Goal: Information Seeking & Learning: Learn about a topic

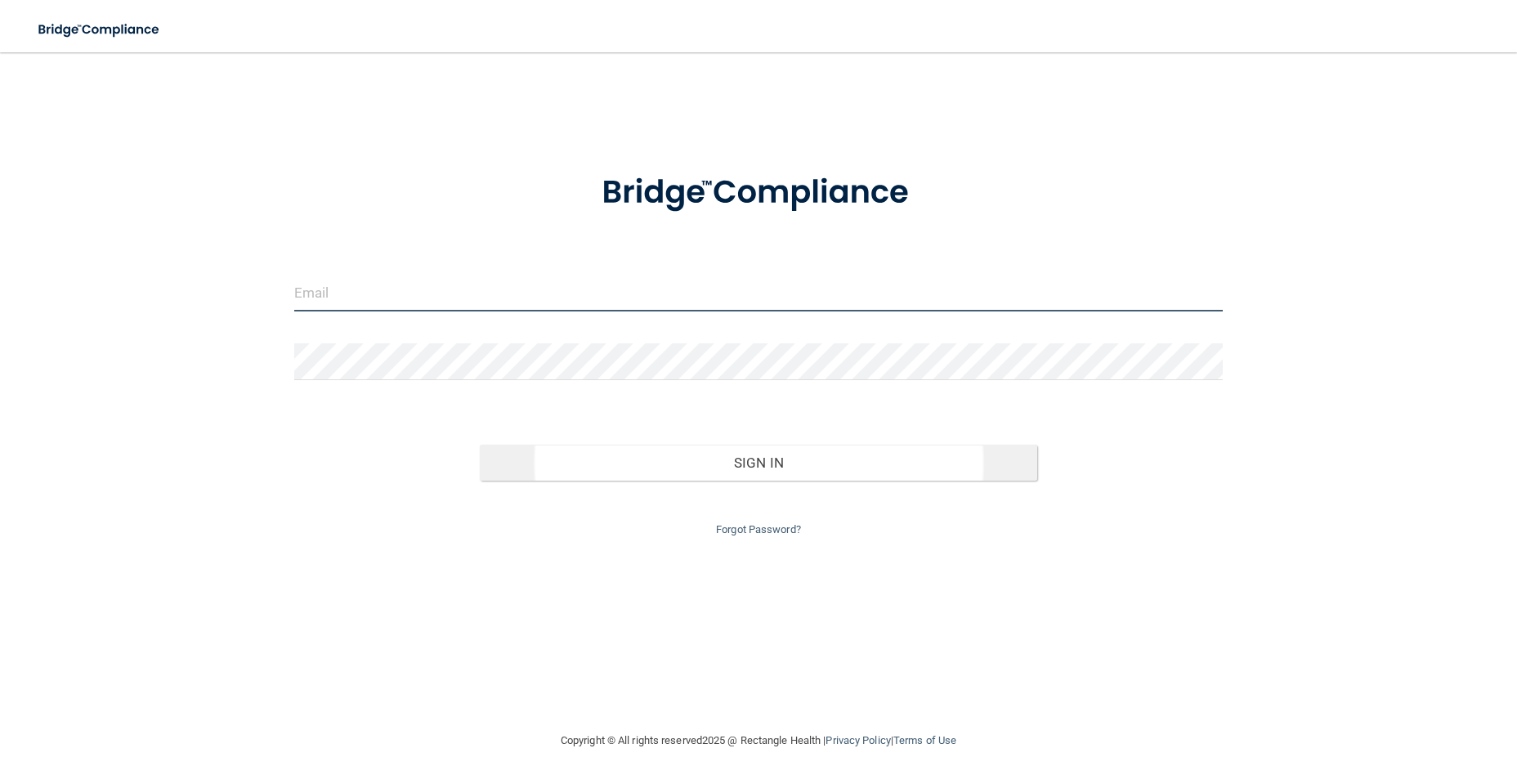
type input "[EMAIL_ADDRESS][DOMAIN_NAME]"
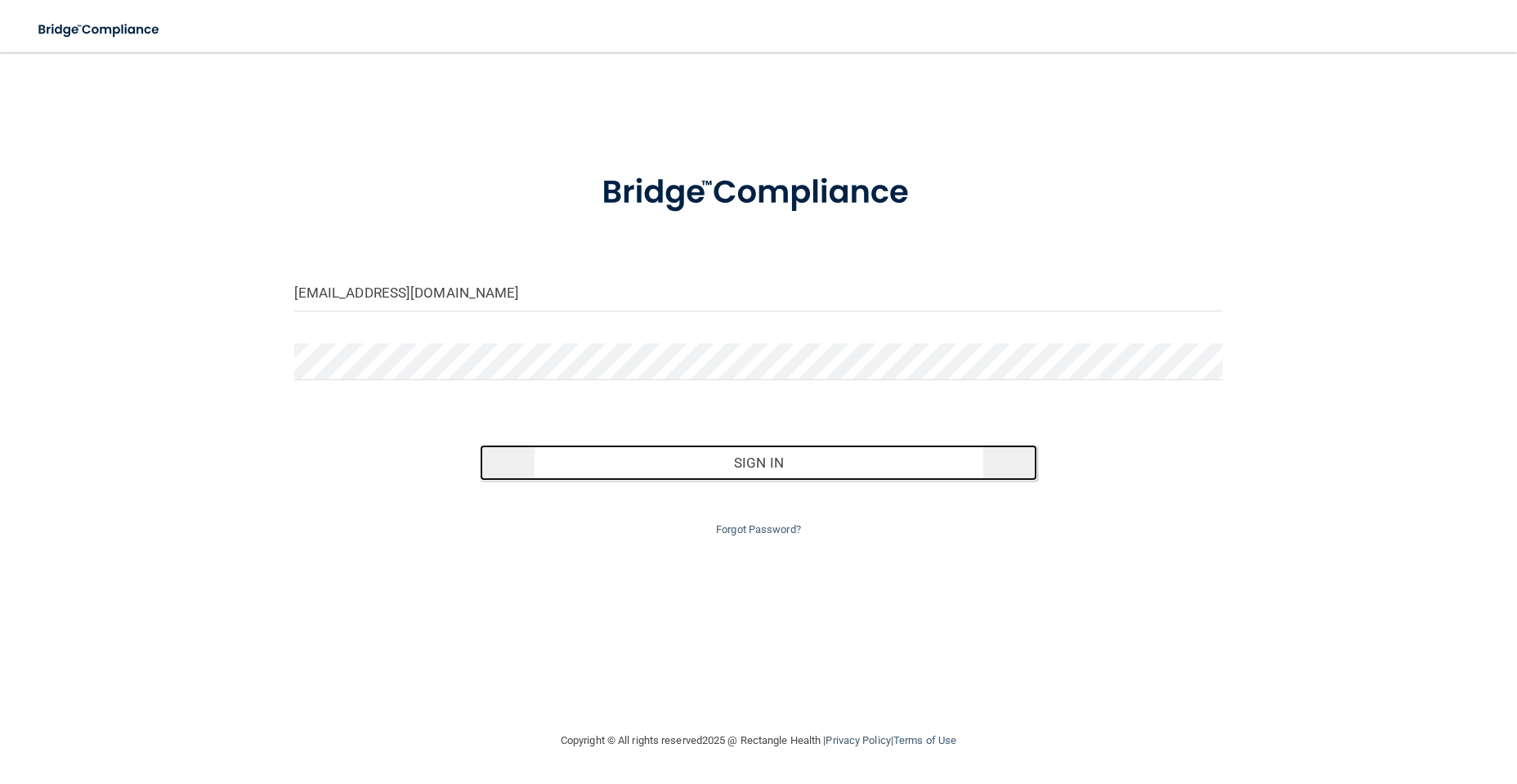
click at [672, 452] on button "Sign In" at bounding box center [758, 463] width 557 height 36
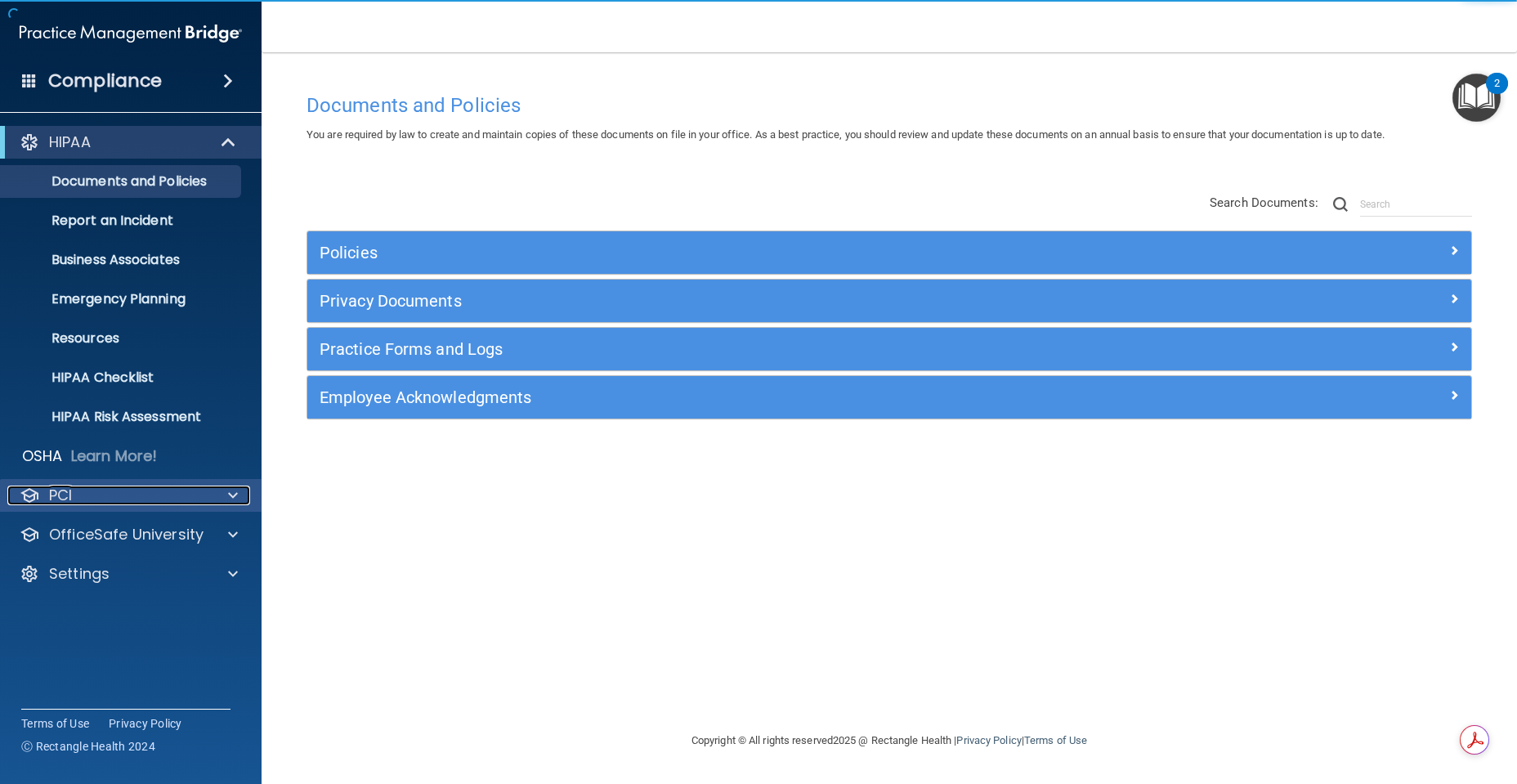
click at [139, 491] on div "PCI" at bounding box center [109, 495] width 203 height 20
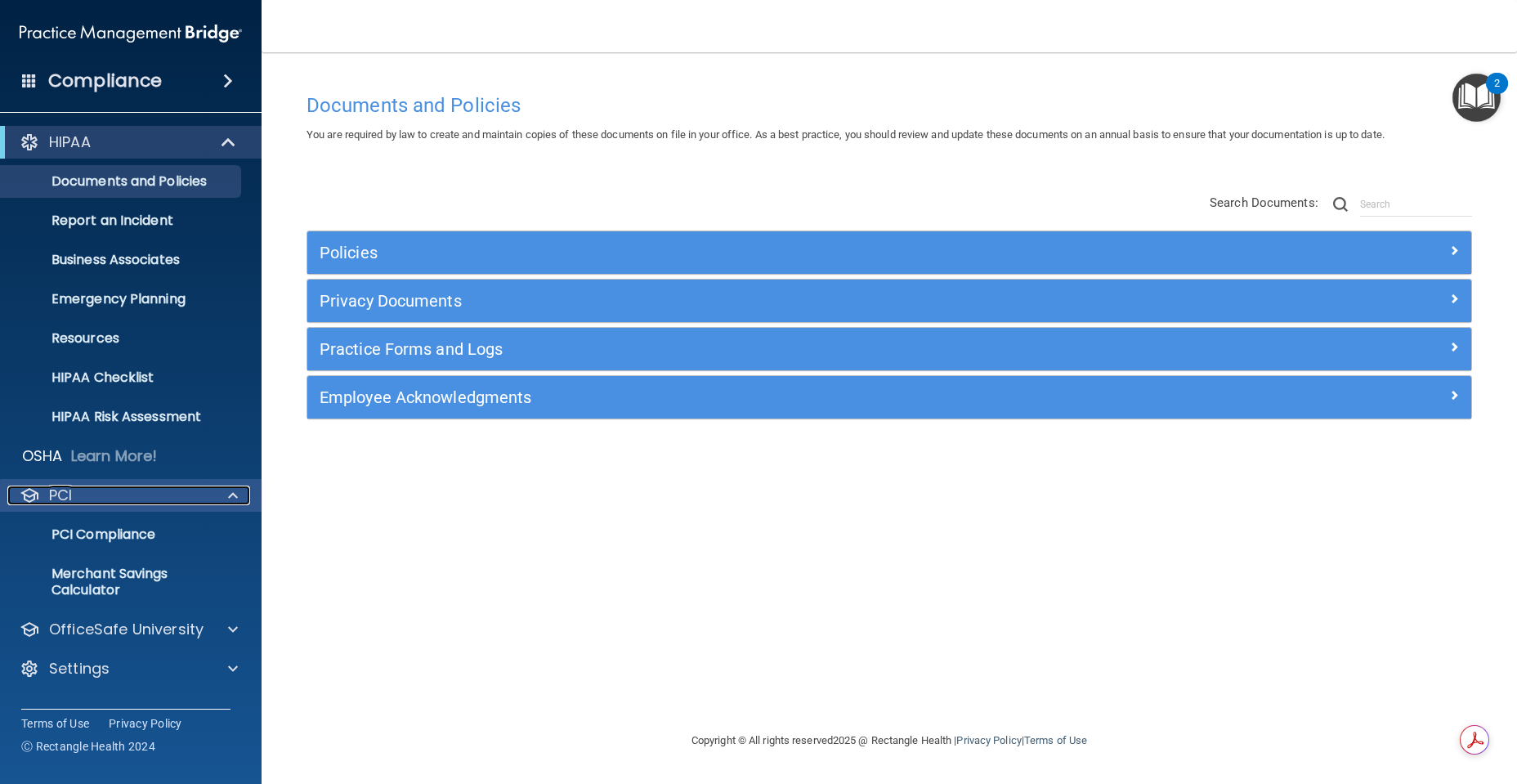
click at [139, 491] on div "PCI" at bounding box center [109, 495] width 203 height 20
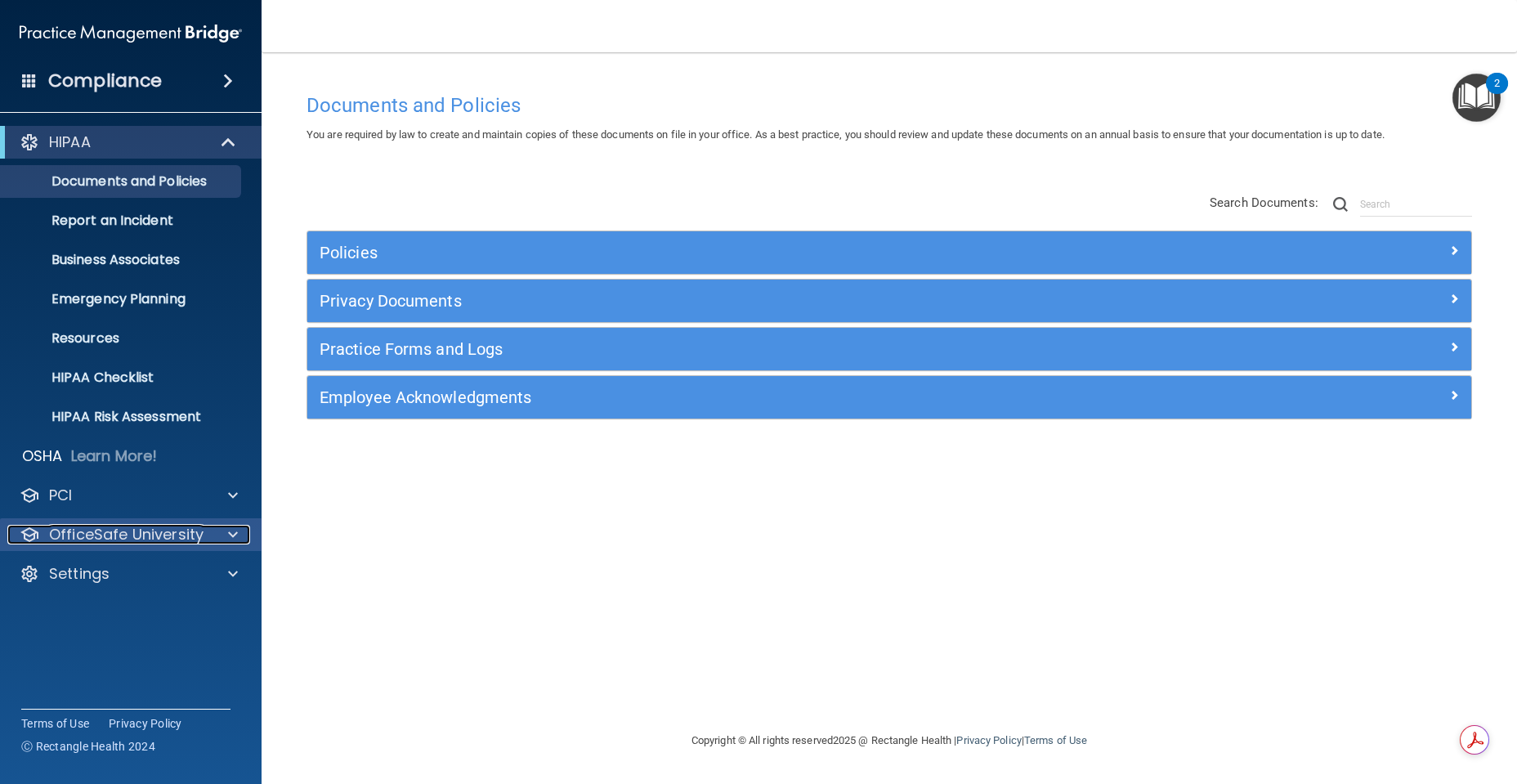
click at [156, 534] on p "OfficeSafe University" at bounding box center [126, 534] width 154 height 20
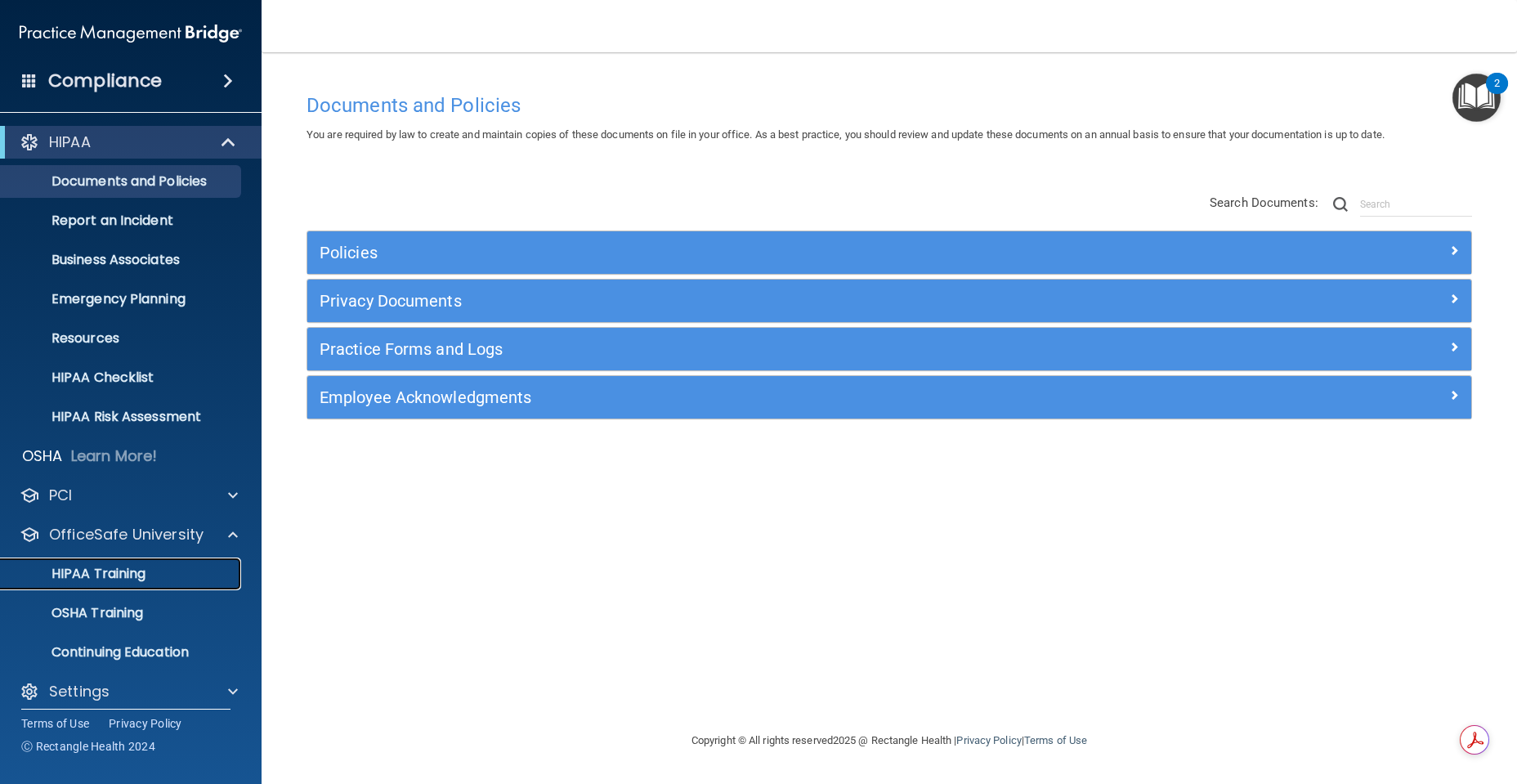
click at [163, 584] on link "HIPAA Training" at bounding box center [111, 573] width 257 height 33
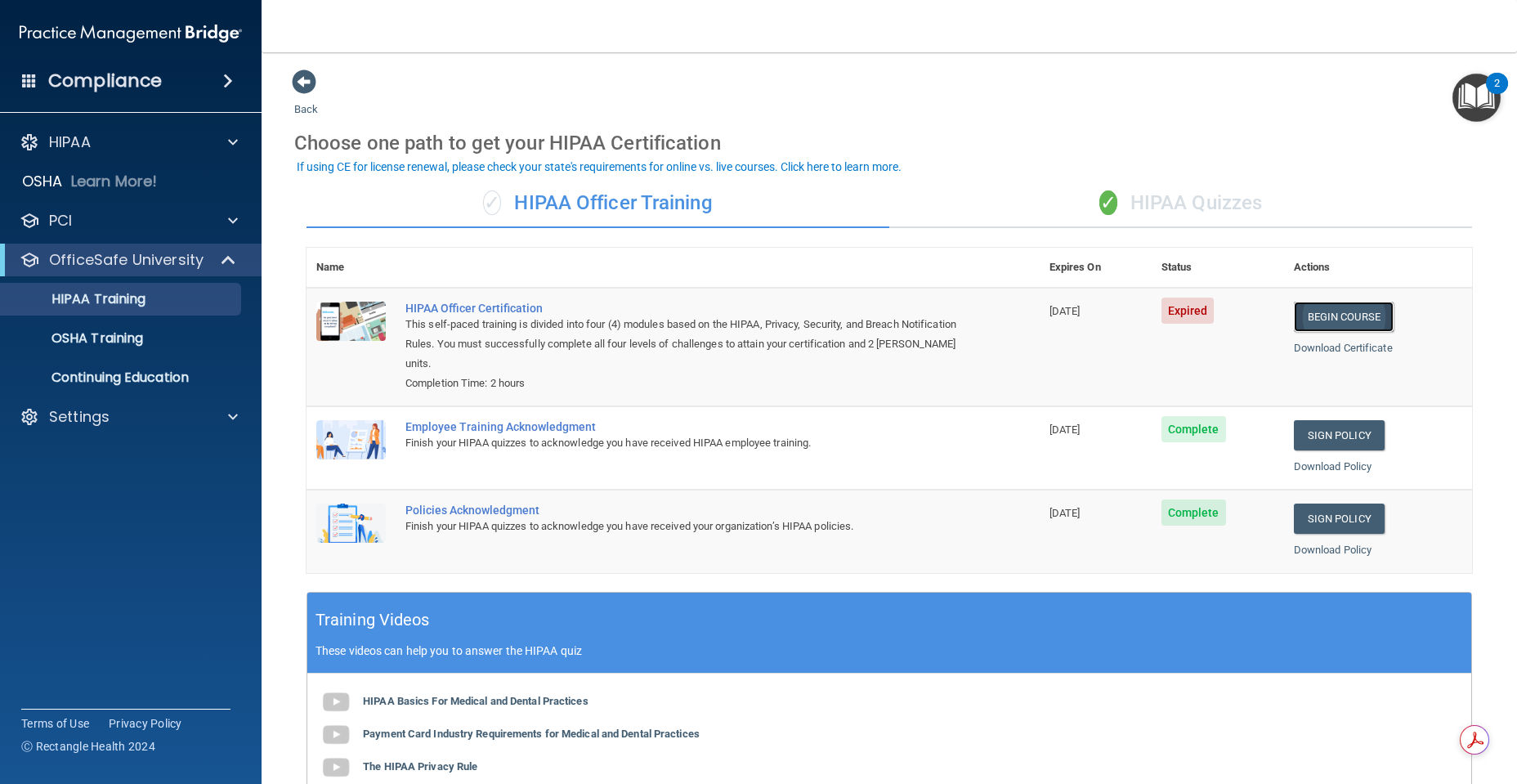
click at [1327, 323] on link "Begin Course" at bounding box center [1343, 317] width 99 height 31
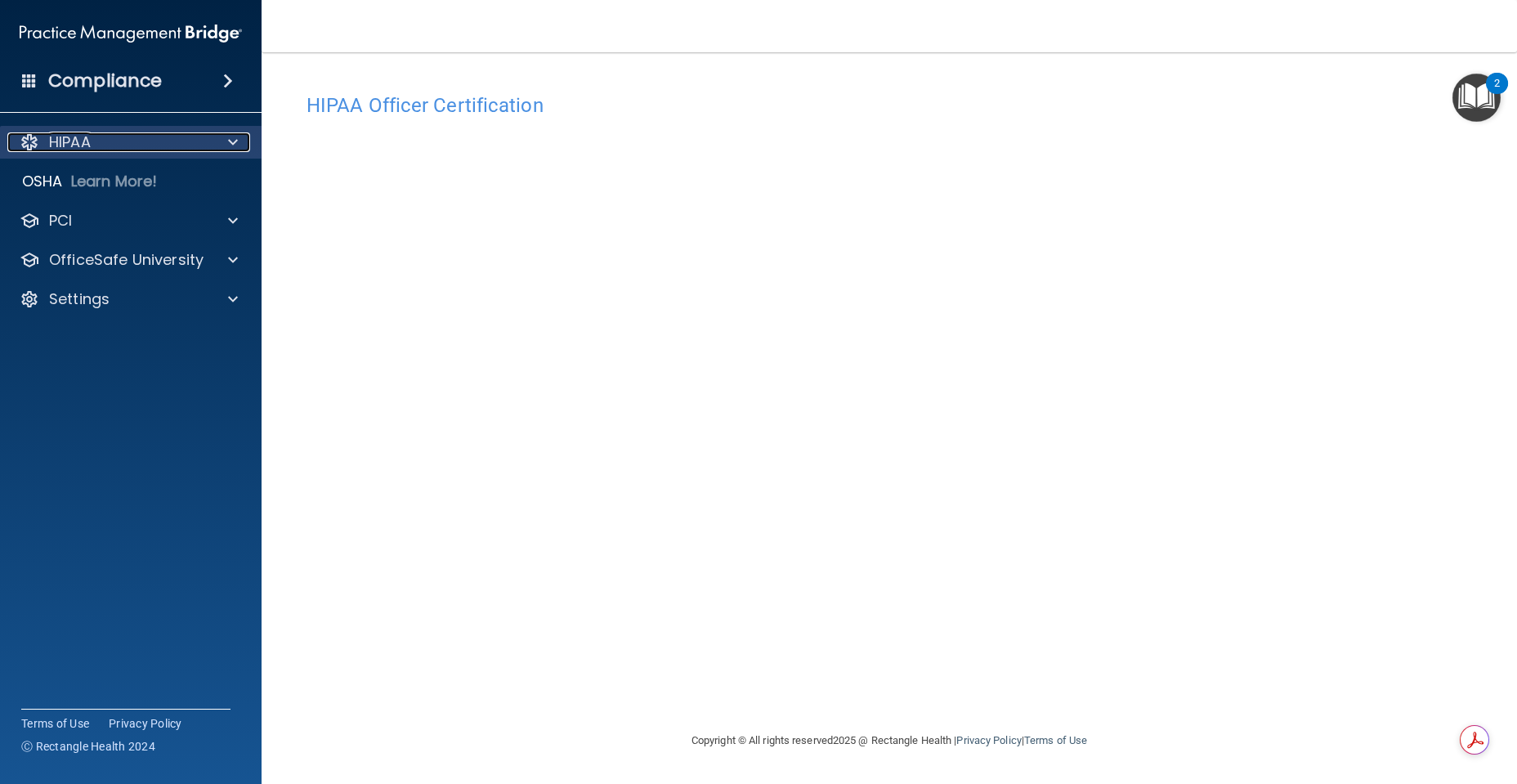
click at [197, 133] on div "HIPAA" at bounding box center [109, 142] width 203 height 20
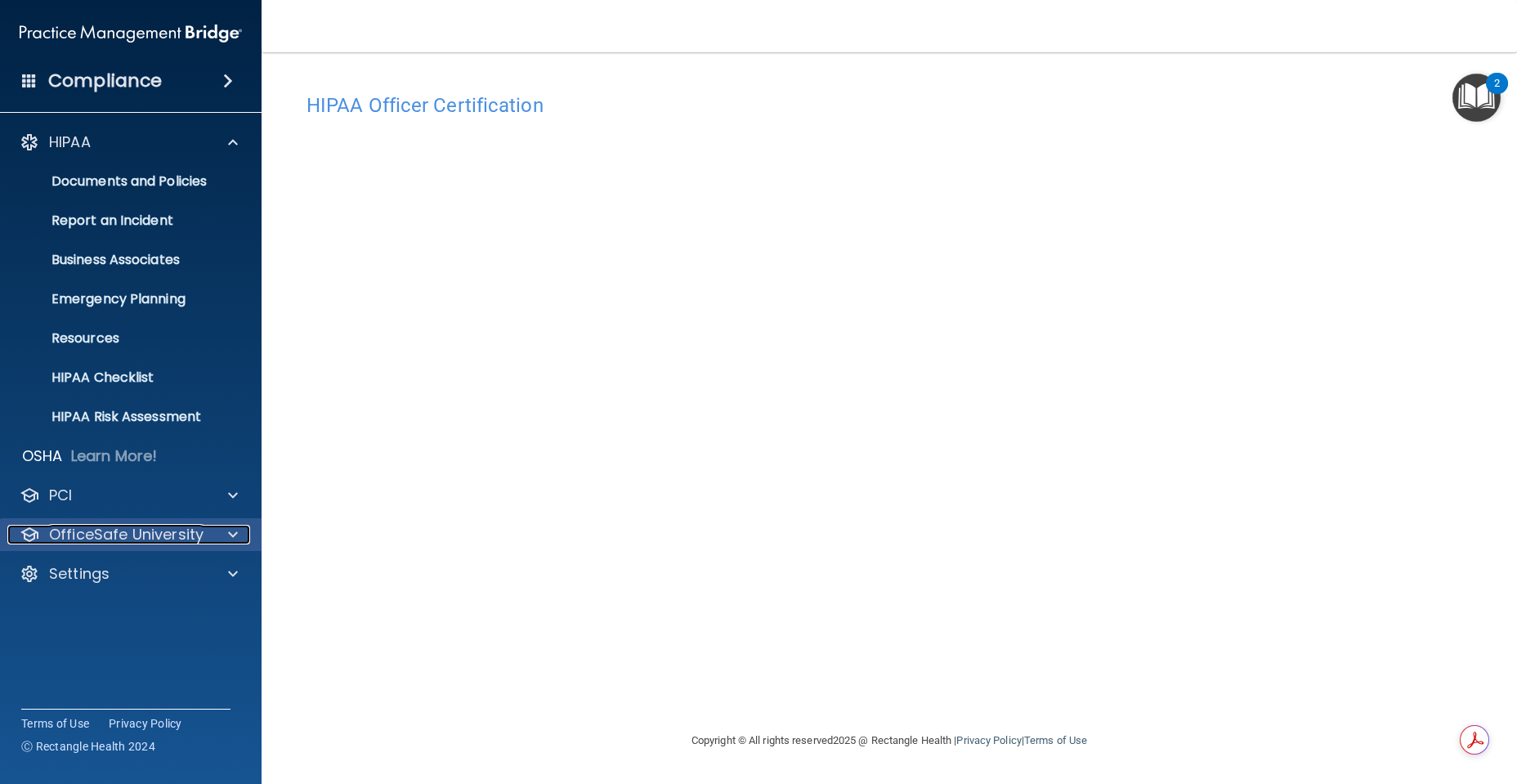
click at [188, 529] on p "OfficeSafe University" at bounding box center [126, 534] width 154 height 20
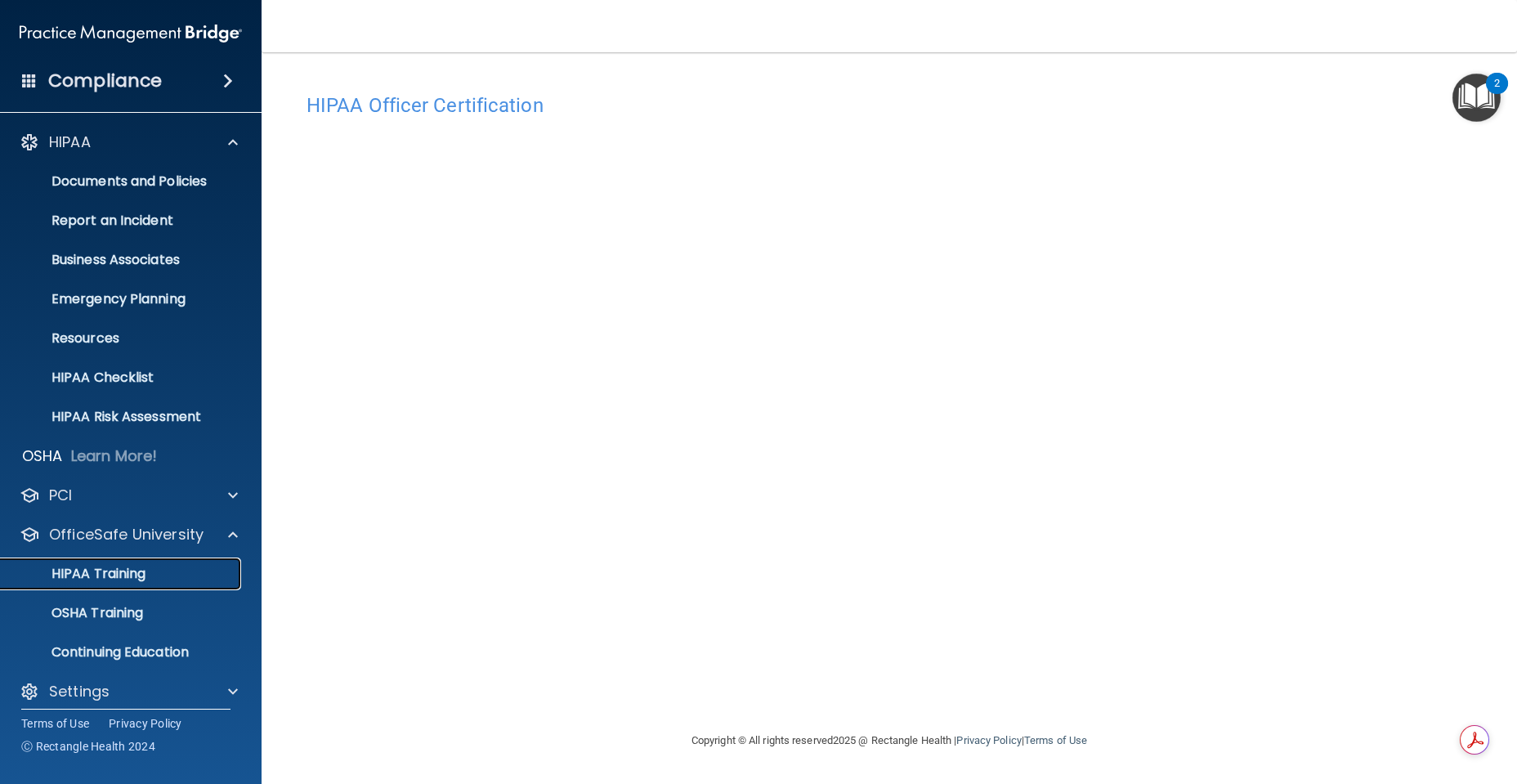
click at [177, 574] on div "HIPAA Training" at bounding box center [122, 574] width 223 height 17
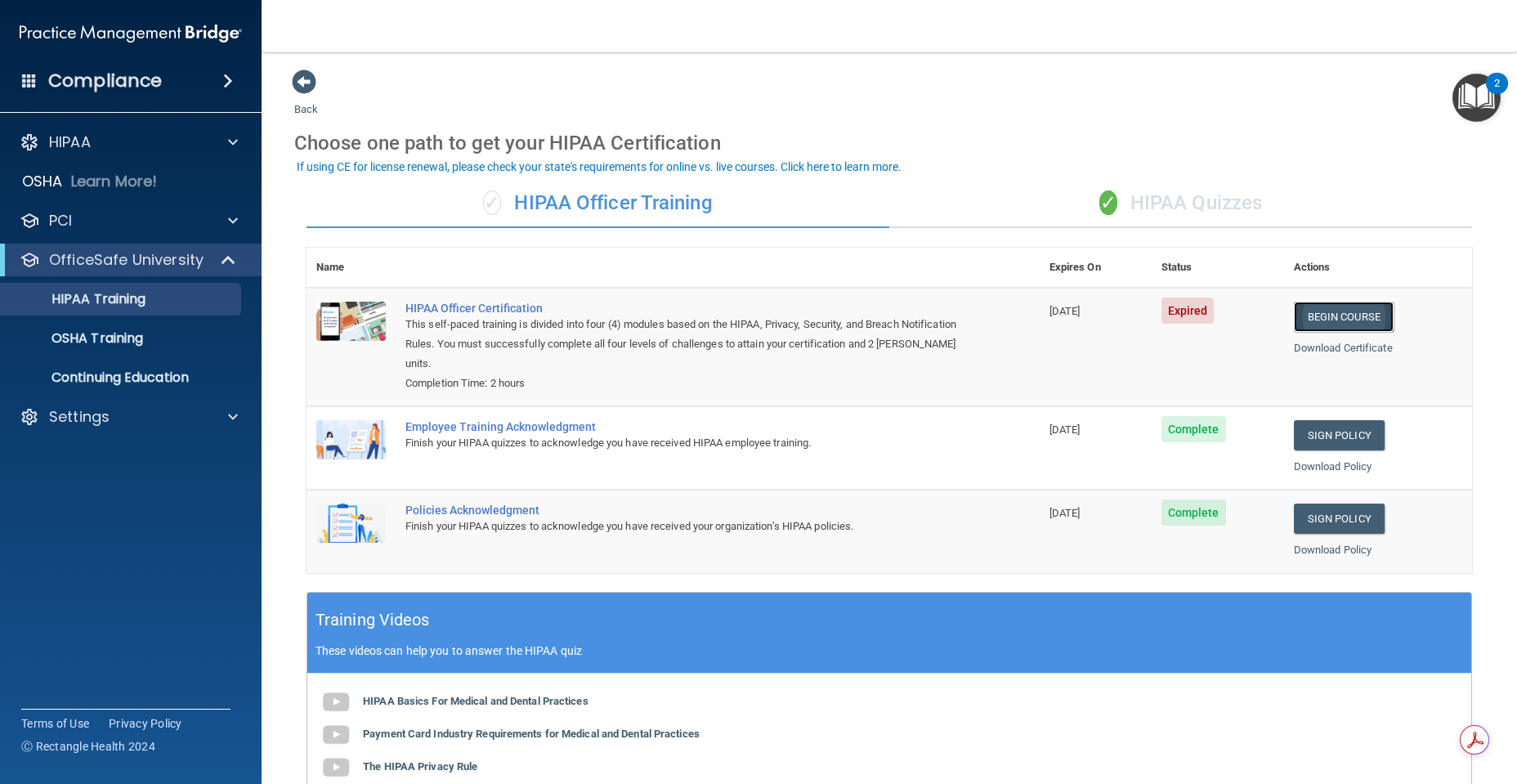
click at [1370, 313] on link "Begin Course" at bounding box center [1343, 317] width 99 height 31
